Goal: Information Seeking & Learning: Check status

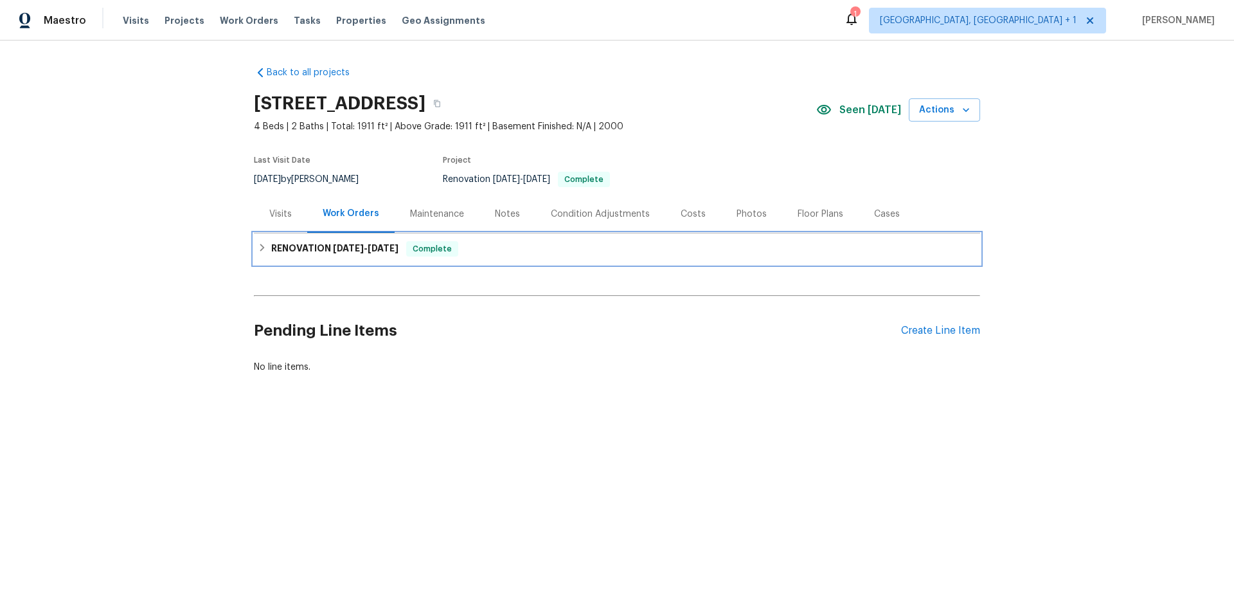
click at [379, 242] on h6 "RENOVATION 8/4/25 - 8/21/25" at bounding box center [334, 248] width 127 height 15
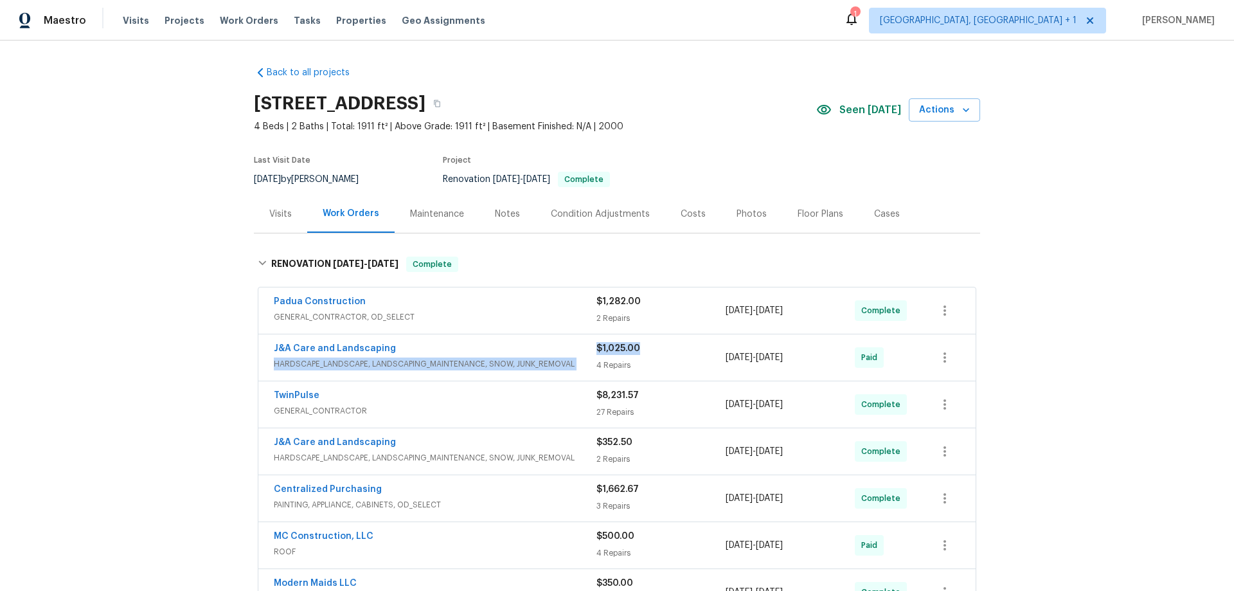
drag, startPoint x: 591, startPoint y: 341, endPoint x: 662, endPoint y: 349, distance: 71.1
click at [662, 349] on div "J&A Care and Landscaping HARDSCAPE_LANDSCAPE, LANDSCAPING_MAINTENANCE, SNOW, JU…" at bounding box center [616, 357] width 717 height 46
click at [600, 356] on div "$1,025.00 4 Repairs" at bounding box center [661, 357] width 129 height 31
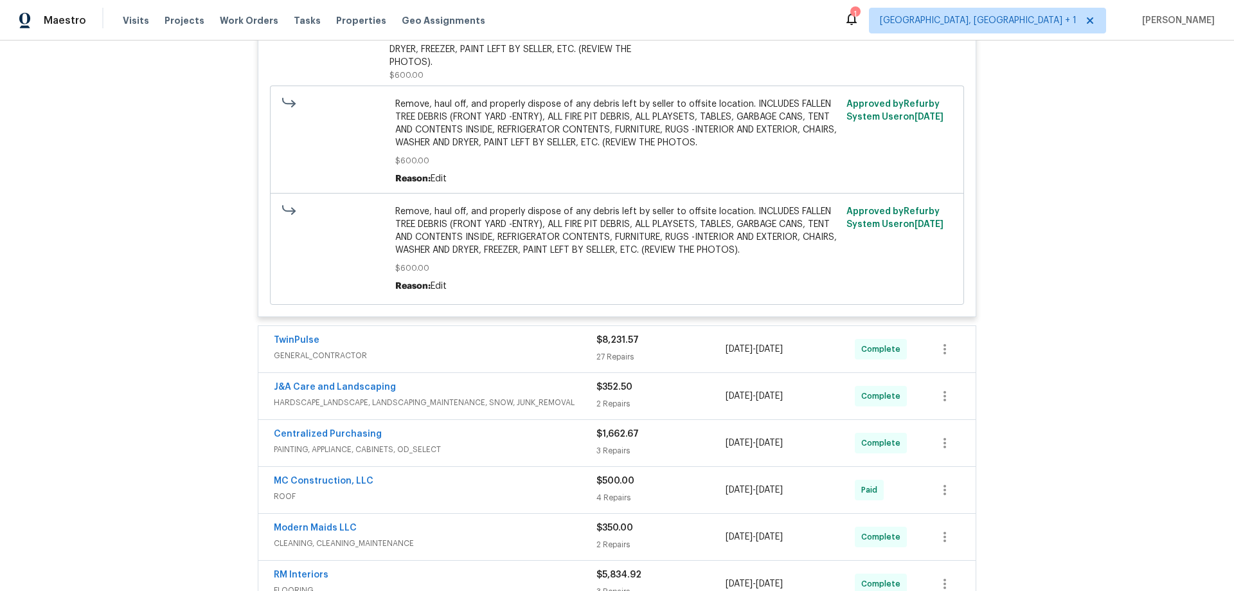
scroll to position [1157, 0]
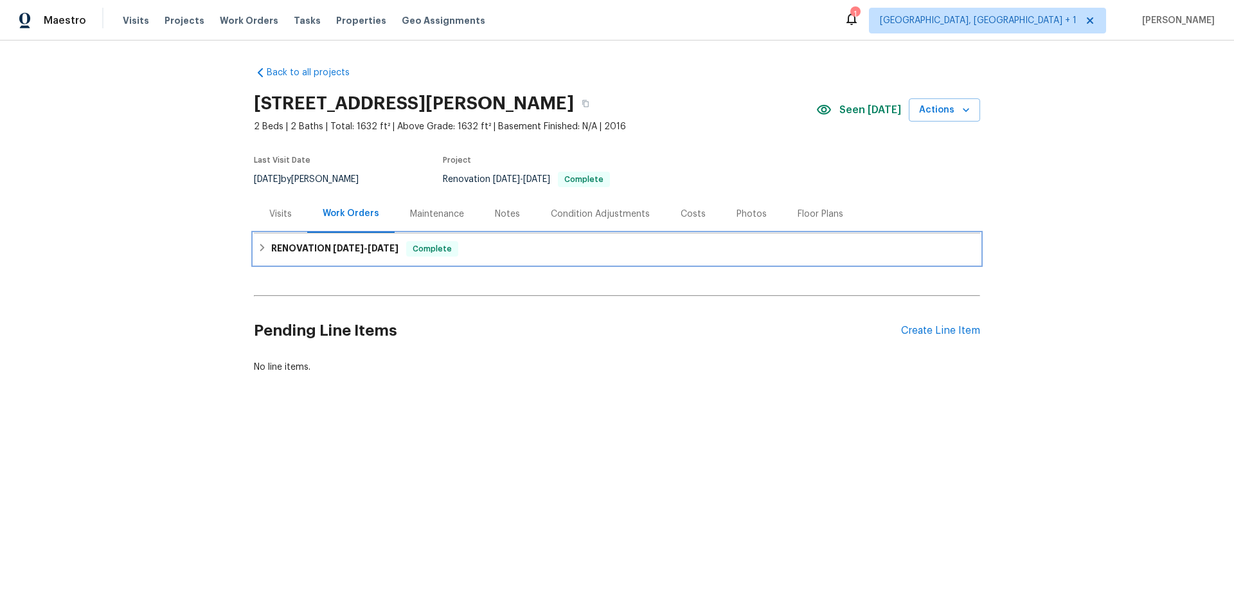
click at [389, 253] on h6 "RENOVATION 8/18/25 - 8/21/25" at bounding box center [334, 248] width 127 height 15
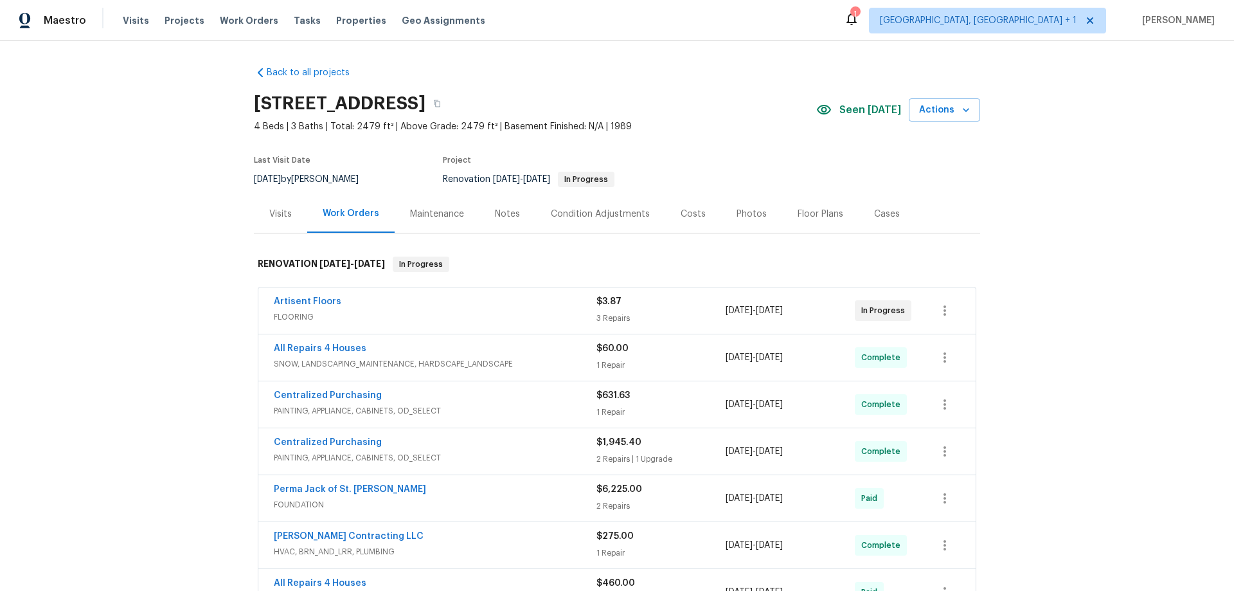
click at [991, 225] on div "Back to all projects 2381 Gross Point Ln, Wildwood, MO 63011 4 Beds | 3 Baths |…" at bounding box center [617, 316] width 1234 height 550
